Goal: Information Seeking & Learning: Learn about a topic

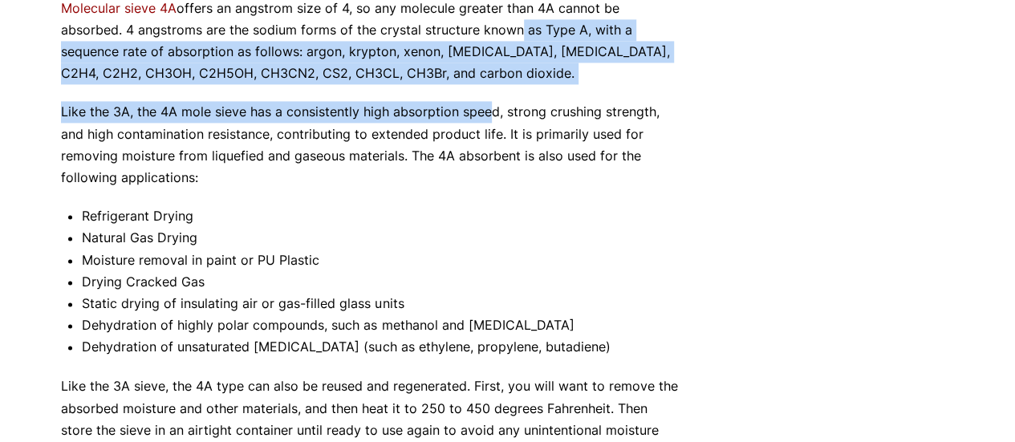
drag, startPoint x: 513, startPoint y: 40, endPoint x: 489, endPoint y: 115, distance: 78.2
click at [489, 115] on p "Like the 3A, the 4A mole sieve has a consistently high absorption speed, strong…" at bounding box center [371, 144] width 621 height 87
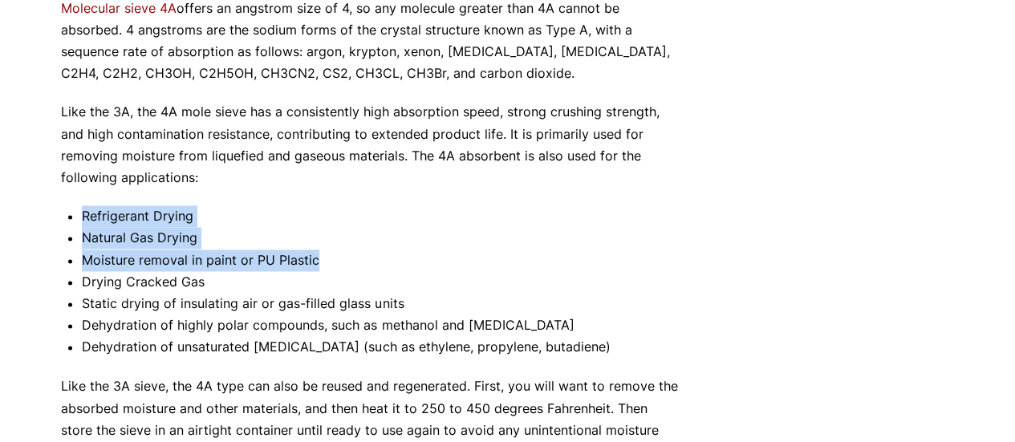
drag, startPoint x: 602, startPoint y: 188, endPoint x: 623, endPoint y: 263, distance: 78.3
drag, startPoint x: 623, startPoint y: 263, endPoint x: 743, endPoint y: 311, distance: 129.6
click at [624, 262] on li "Moisture removal in paint or PU Plastic" at bounding box center [382, 261] width 600 height 22
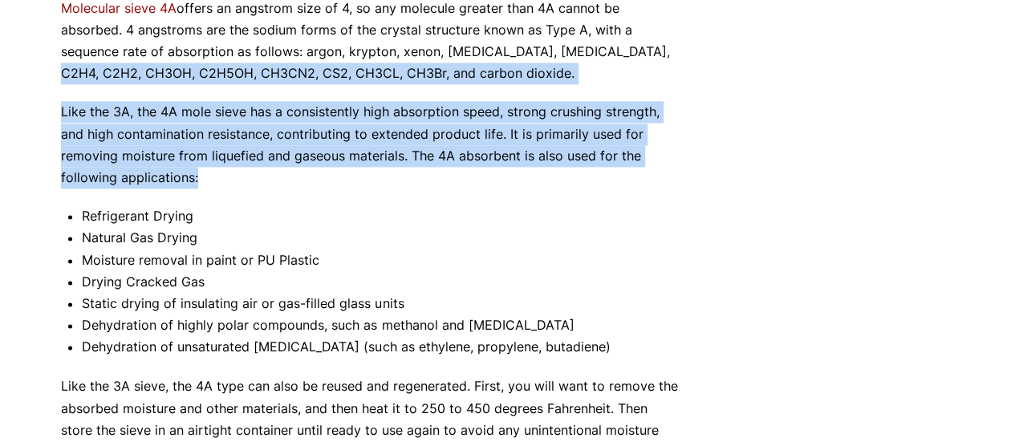
drag, startPoint x: 754, startPoint y: 90, endPoint x: 654, endPoint y: 173, distance: 130.0
click at [651, 177] on p "Like the 3A, the 4A mole sieve has a consistently high absorption speed, strong…" at bounding box center [371, 144] width 621 height 87
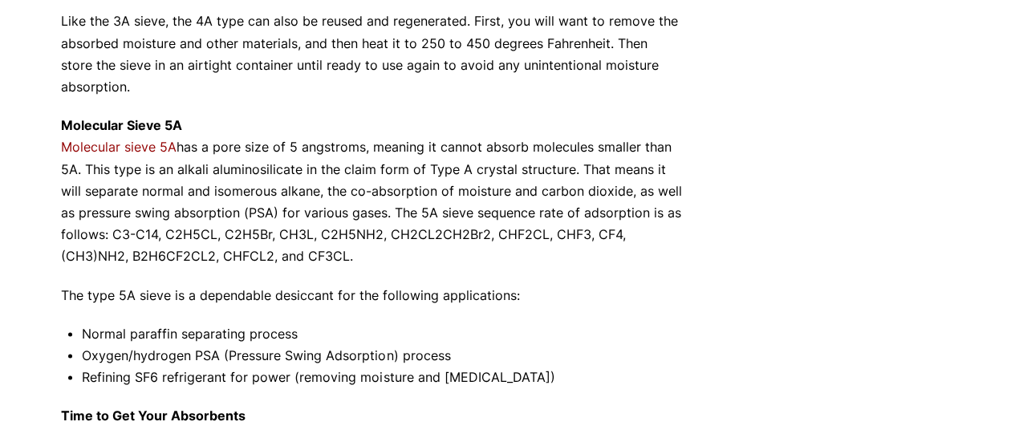
scroll to position [1525, 0]
